Goal: Contribute content: Add original content to the website for others to see

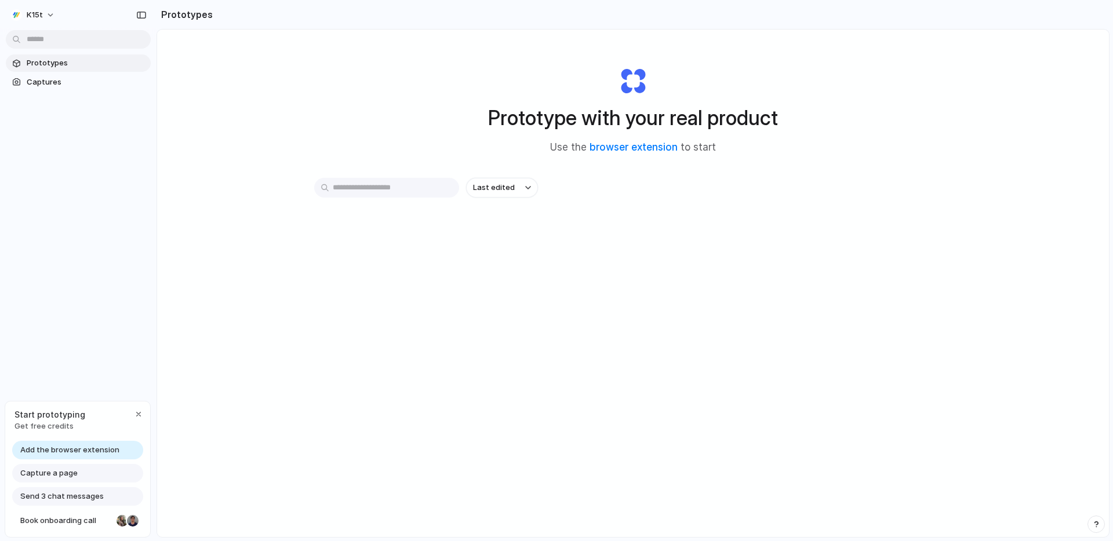
click at [71, 448] on span "Add the browser extension" at bounding box center [69, 451] width 99 height 12
click at [67, 69] on link "Prototypes" at bounding box center [78, 62] width 145 height 17
click at [68, 75] on link "Captures" at bounding box center [78, 82] width 145 height 17
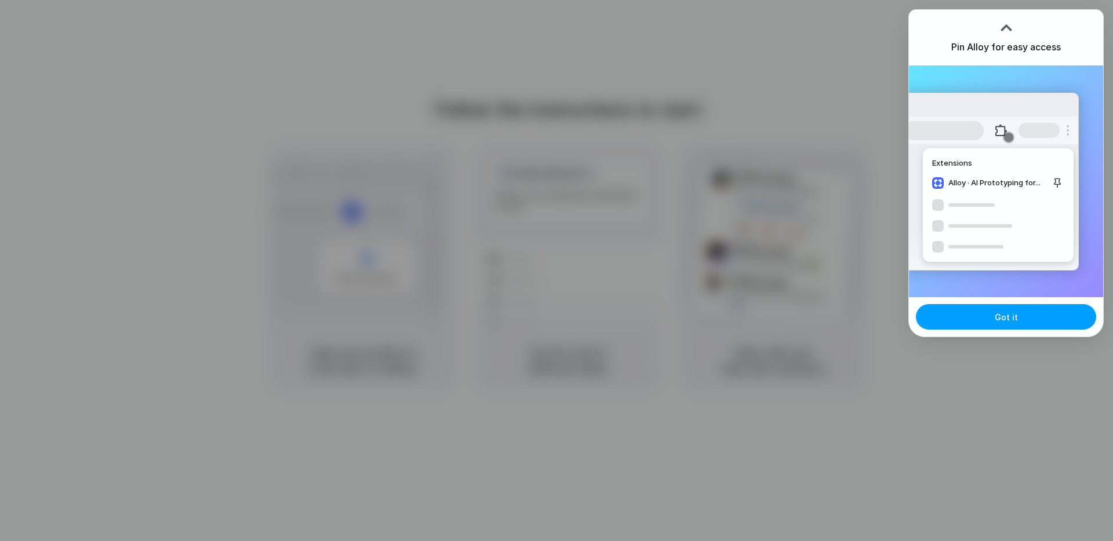
click at [981, 326] on button "Got it" at bounding box center [1006, 317] width 180 height 26
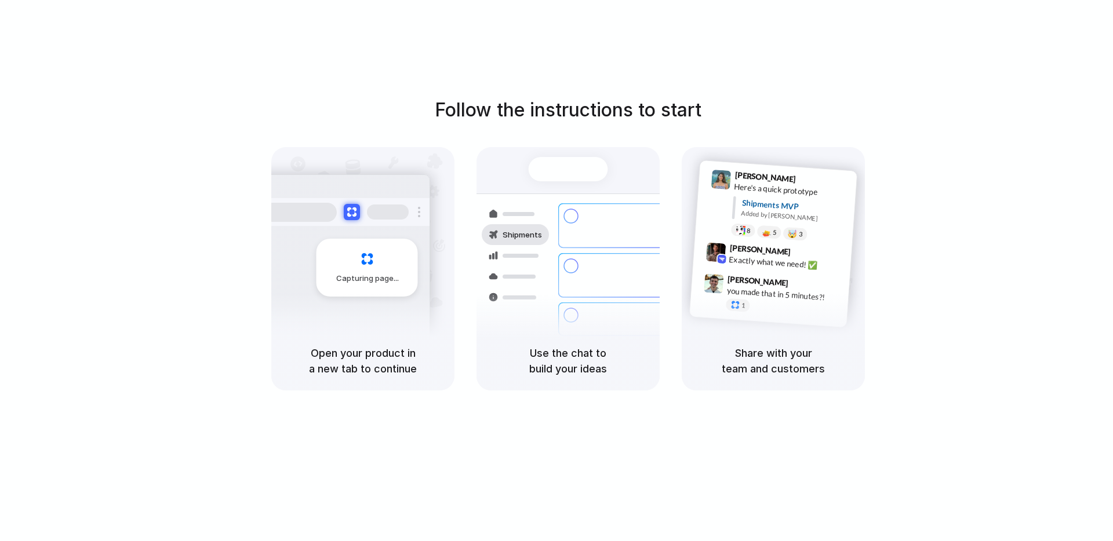
click at [735, 39] on div "Follow the instructions to start Capturing page Open your product in a new tab …" at bounding box center [568, 282] width 1136 height 565
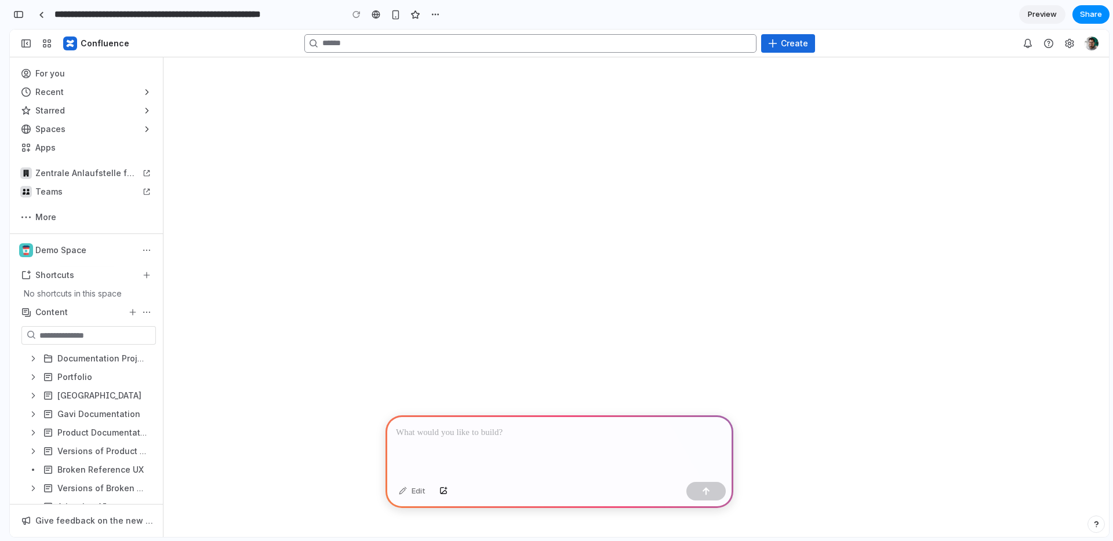
click at [541, 43] on input "Search" at bounding box center [530, 43] width 452 height 19
click at [610, 438] on p at bounding box center [559, 433] width 327 height 14
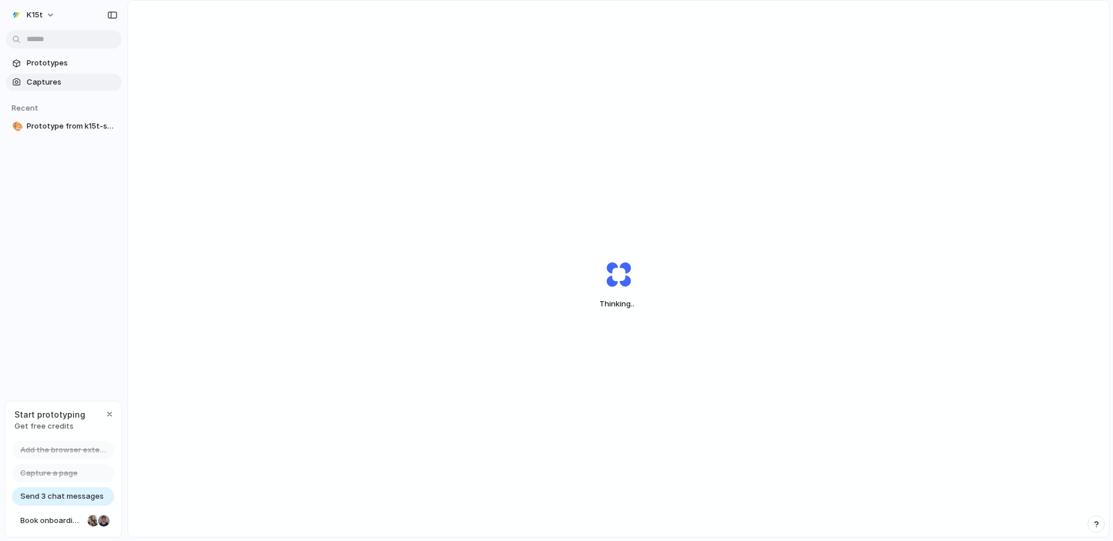
click at [49, 85] on span "Captures" at bounding box center [72, 83] width 90 height 12
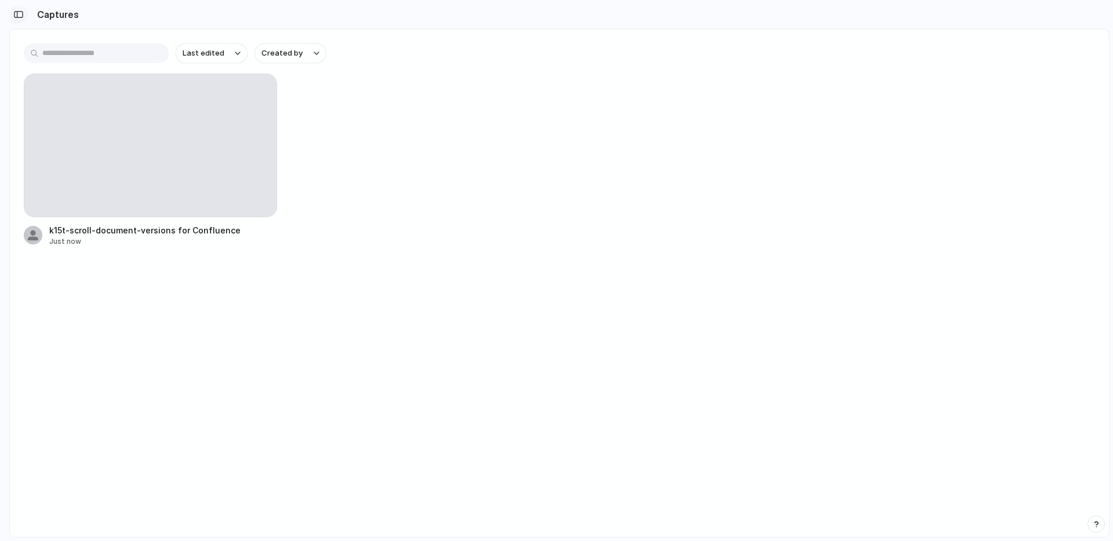
click at [24, 13] on button "button" at bounding box center [18, 14] width 19 height 19
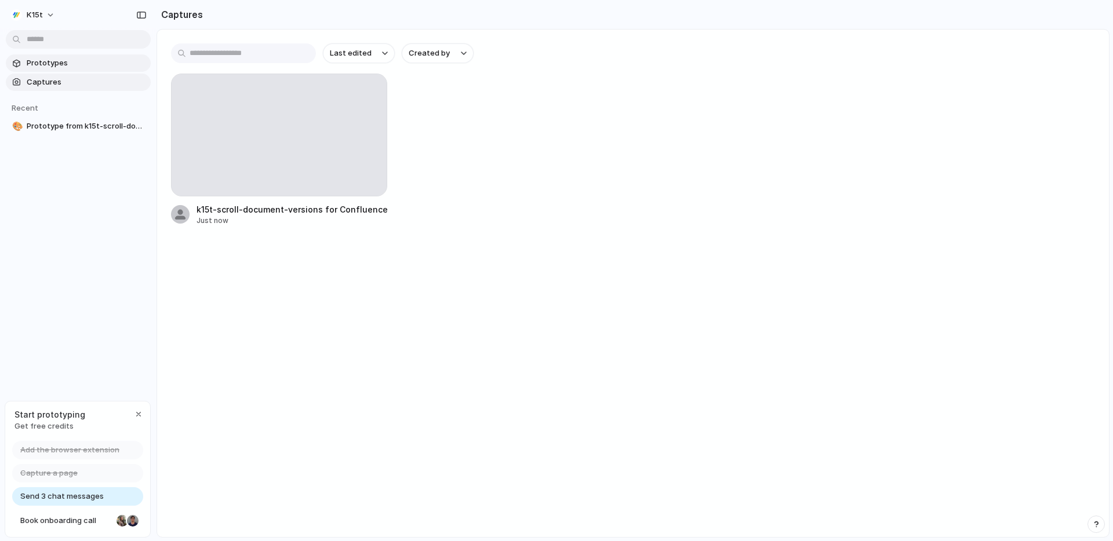
click at [42, 65] on span "Prototypes" at bounding box center [86, 63] width 119 height 12
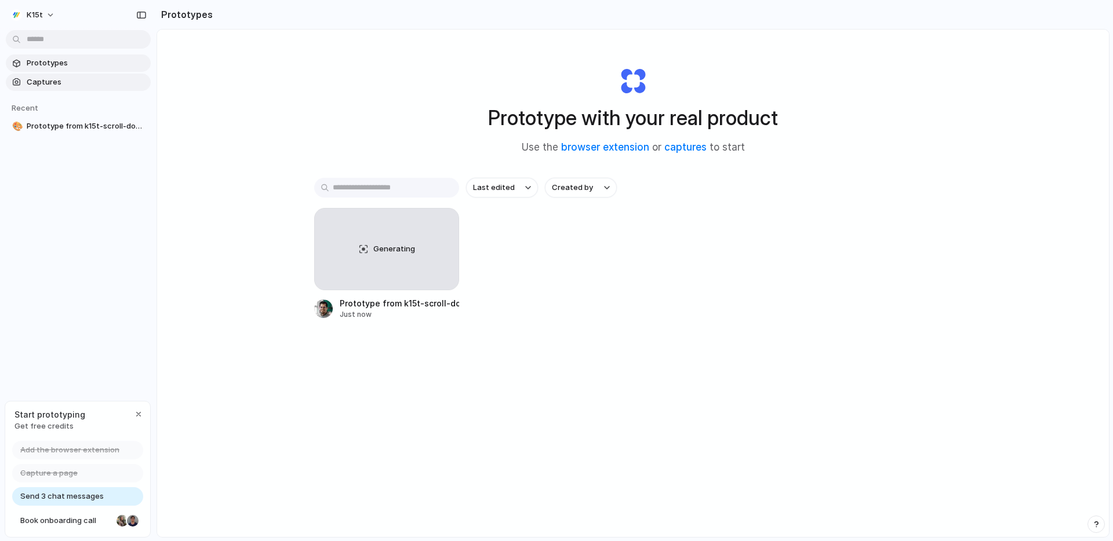
click at [53, 83] on span "Captures" at bounding box center [86, 83] width 119 height 12
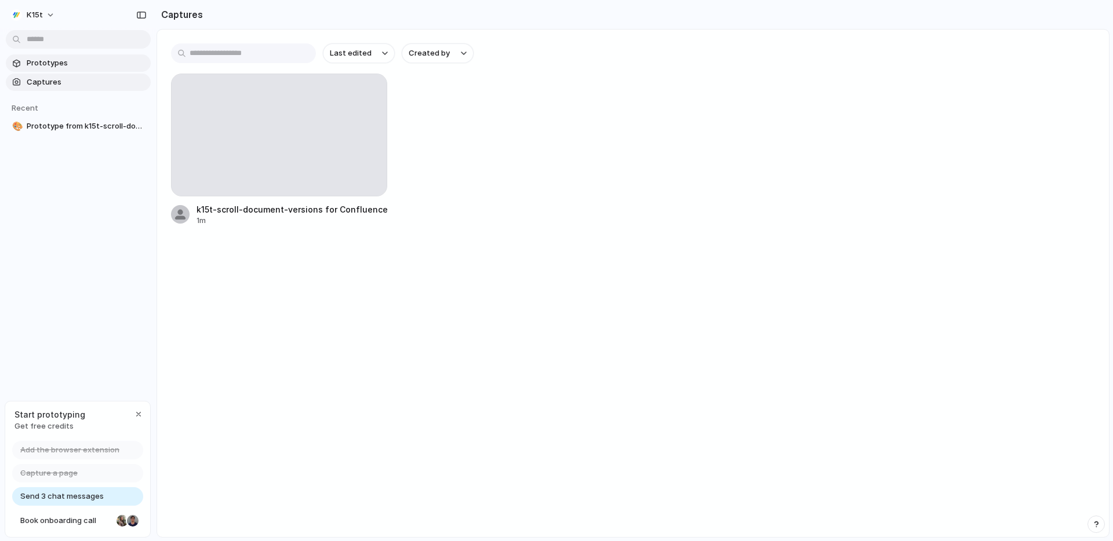
click at [42, 66] on span "Prototypes" at bounding box center [86, 63] width 119 height 12
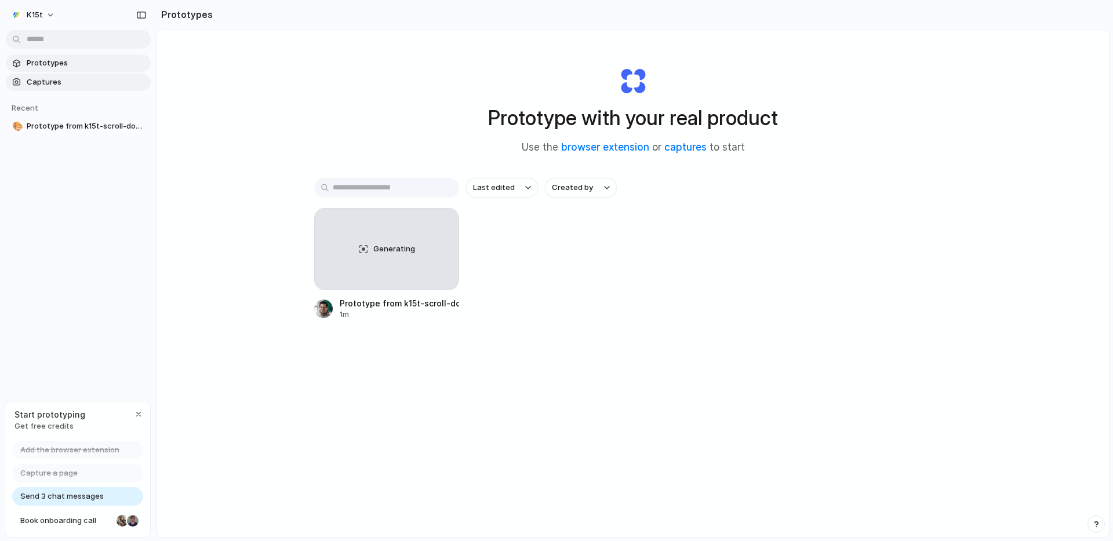
click at [98, 77] on span "Captures" at bounding box center [86, 83] width 119 height 12
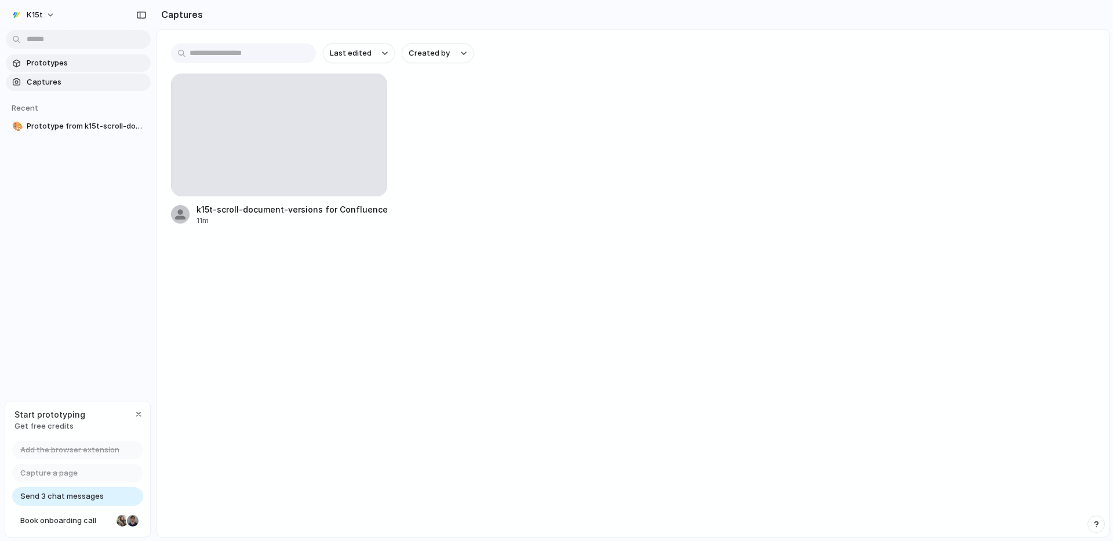
click at [69, 61] on span "Prototypes" at bounding box center [86, 63] width 119 height 12
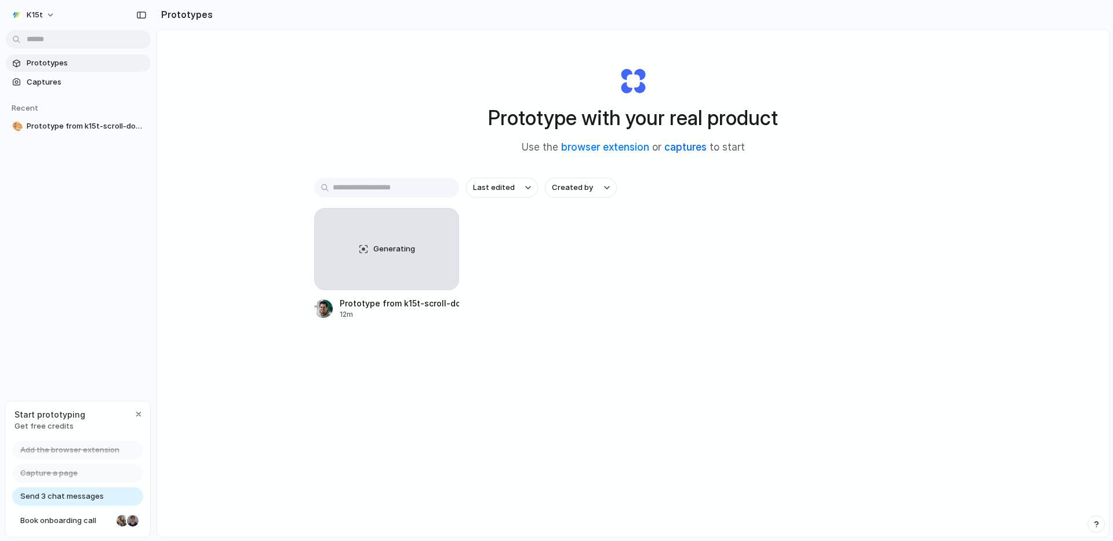
click at [689, 149] on link "captures" at bounding box center [685, 147] width 42 height 12
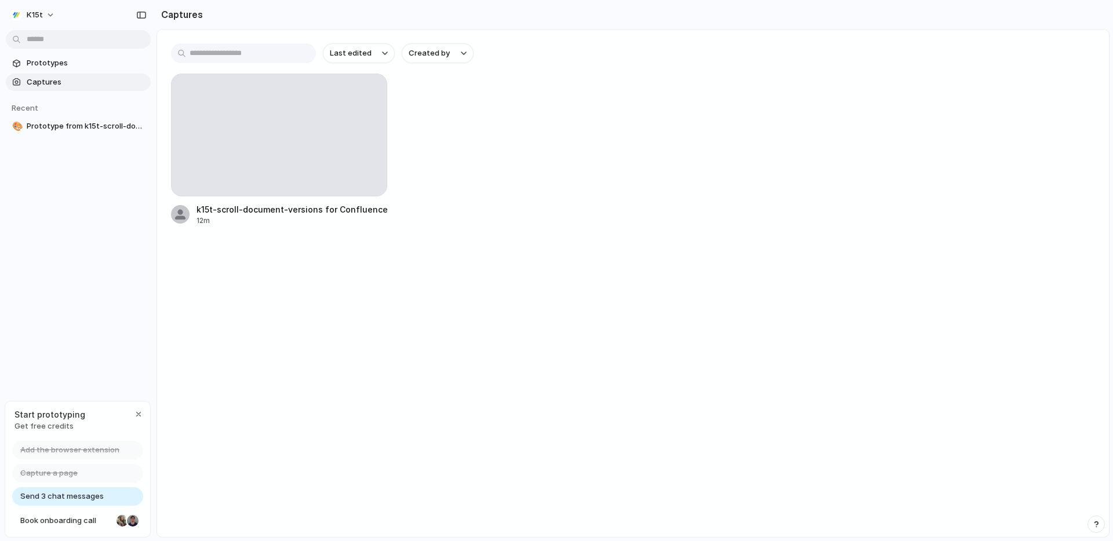
drag, startPoint x: 233, startPoint y: 139, endPoint x: 337, endPoint y: 289, distance: 182.5
click at [337, 289] on main "Last edited Created by k15t-scroll-document-versions for Confluence 12m" at bounding box center [633, 283] width 953 height 509
click at [74, 67] on span "Prototypes" at bounding box center [86, 63] width 119 height 12
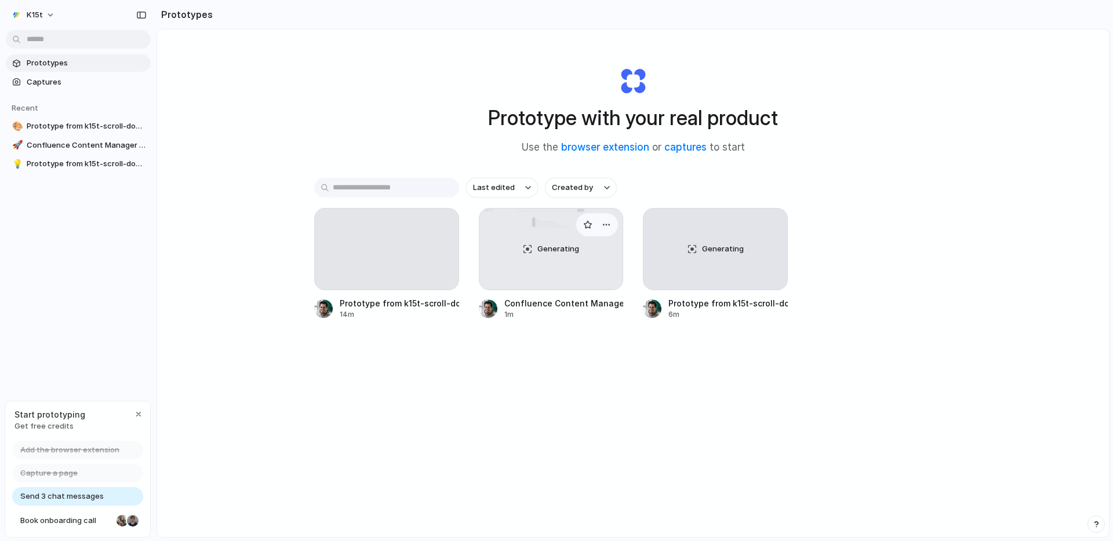
click at [544, 270] on div "Generating" at bounding box center [551, 249] width 144 height 81
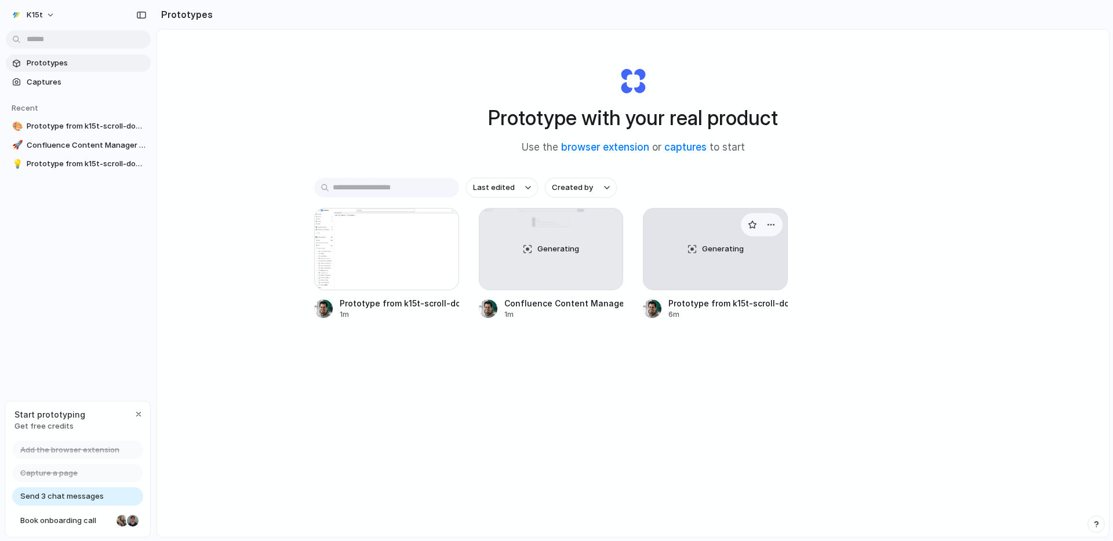
click at [742, 253] on span "Generating" at bounding box center [723, 249] width 42 height 12
click at [401, 249] on div at bounding box center [386, 249] width 145 height 82
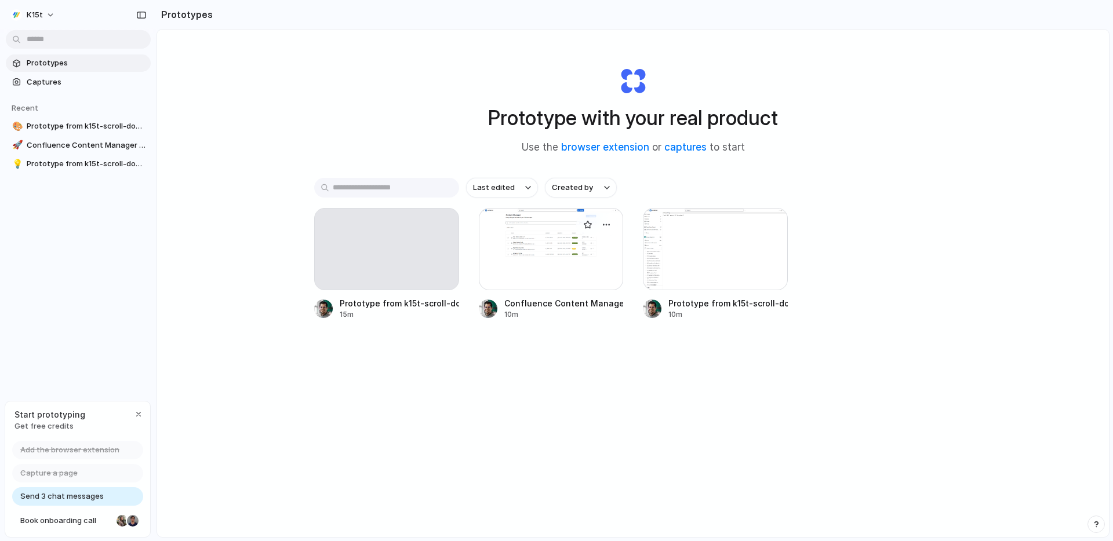
click at [522, 283] on div at bounding box center [551, 249] width 145 height 82
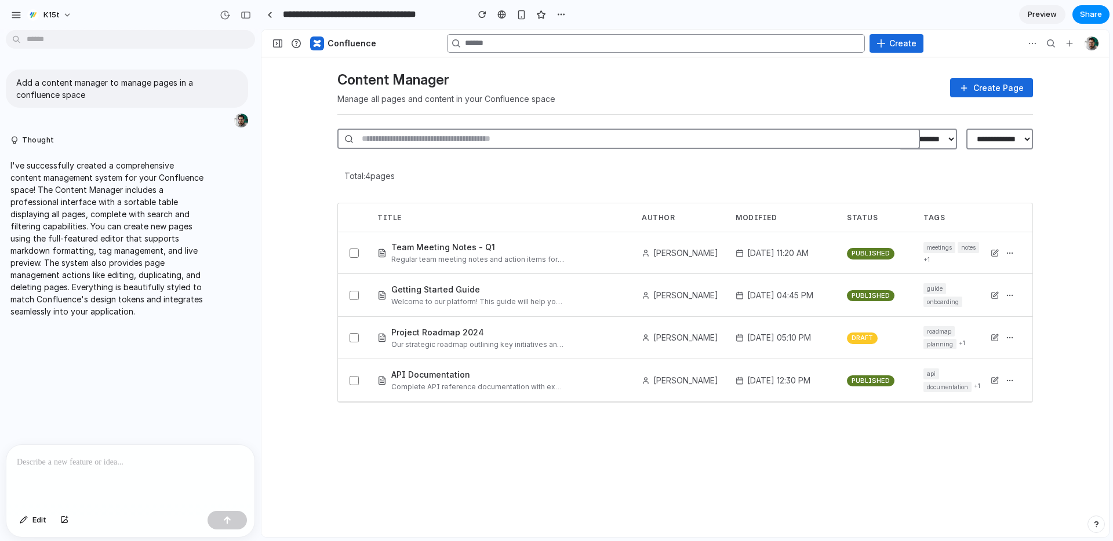
click at [536, 463] on div "**********" at bounding box center [685, 311] width 848 height 508
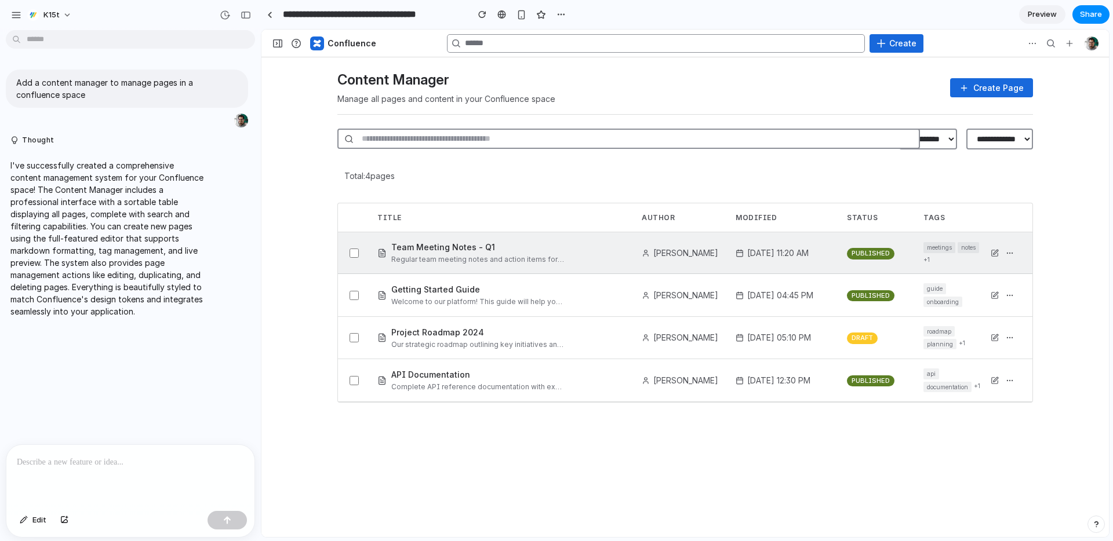
click at [350, 243] on div "Team Meeting Notes - Q1 Regular team meeting notes and action items for the fir…" at bounding box center [685, 253] width 695 height 42
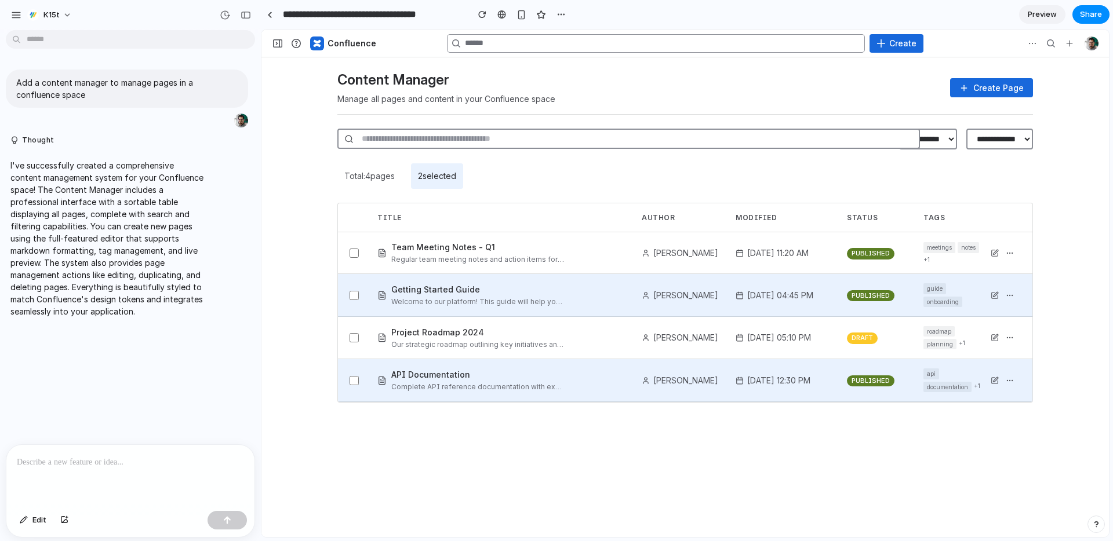
click at [452, 375] on div "API Documentation" at bounding box center [478, 375] width 174 height 12
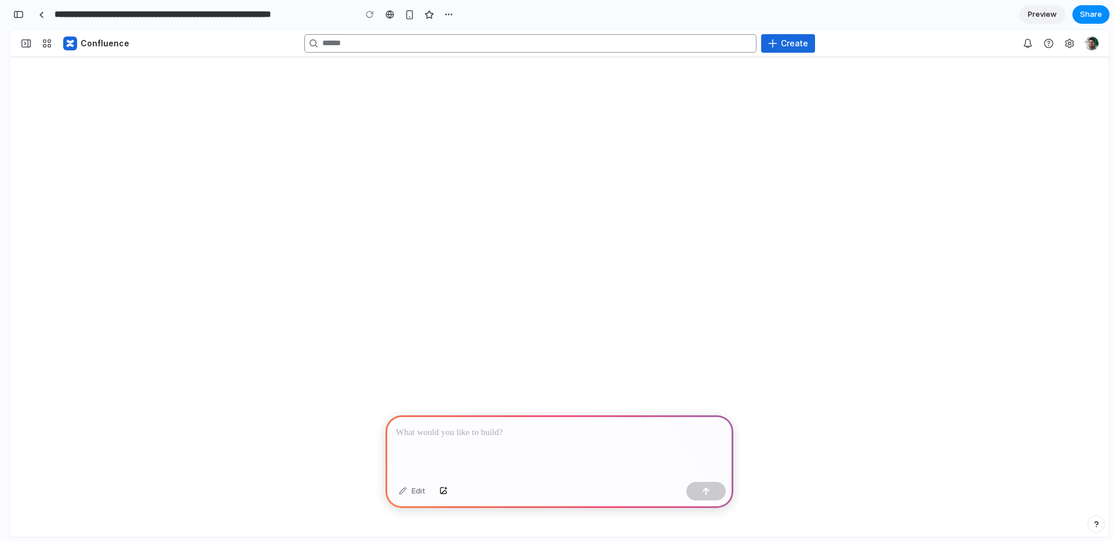
click at [25, 42] on span "Expand sidebar Ctrl [" at bounding box center [25, 43] width 9 height 9
click at [48, 44] on span "button" at bounding box center [46, 43] width 9 height 9
click at [75, 45] on icon "Confluence" at bounding box center [70, 44] width 14 height 14
click at [1074, 44] on button "Confluence administration" at bounding box center [1069, 43] width 19 height 19
click at [1045, 6] on link "Preview" at bounding box center [1042, 14] width 46 height 19
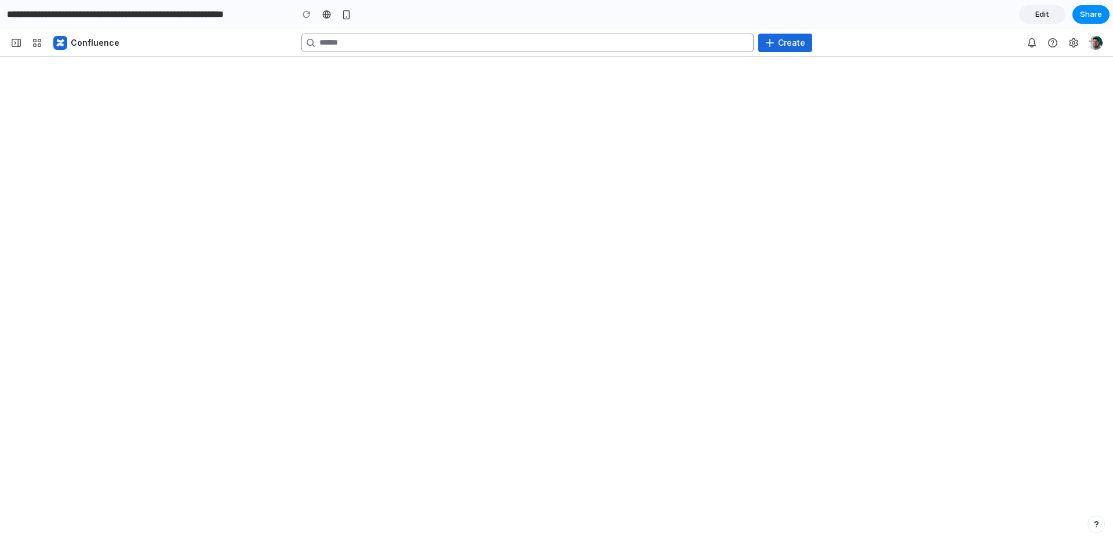
click at [1045, 6] on link "Edit" at bounding box center [1042, 14] width 46 height 19
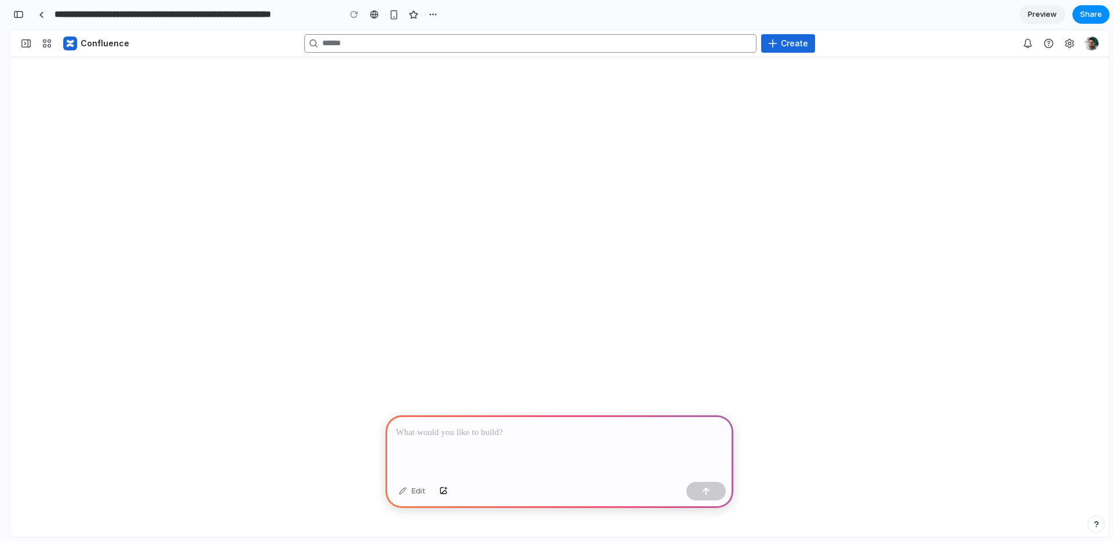
click at [679, 439] on p at bounding box center [559, 433] width 327 height 14
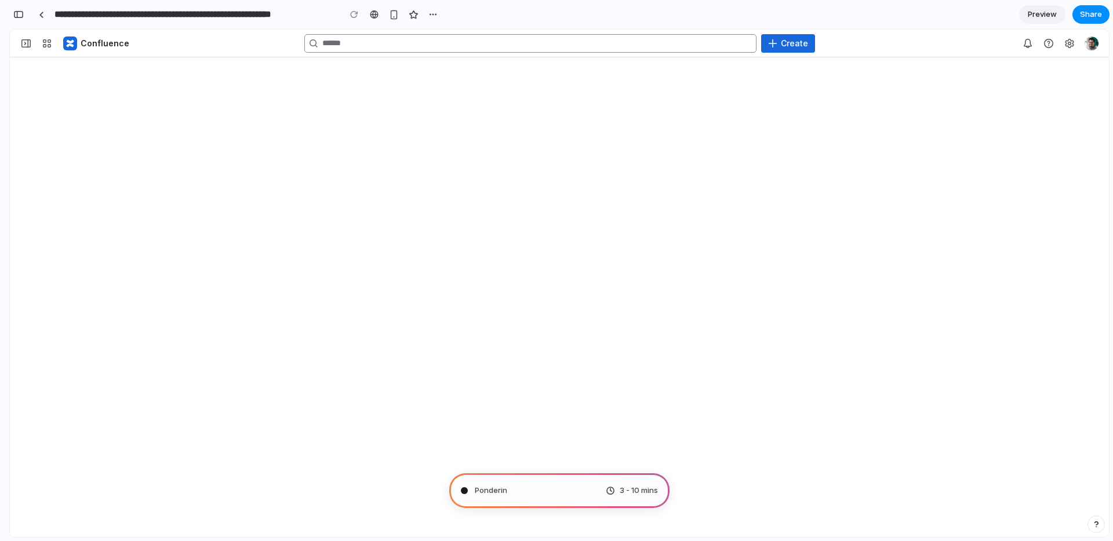
type input "**********"
